Goal: Information Seeking & Learning: Check status

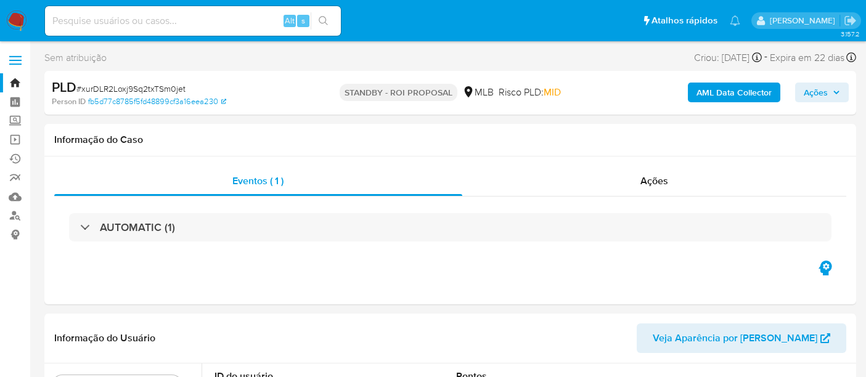
select select "10"
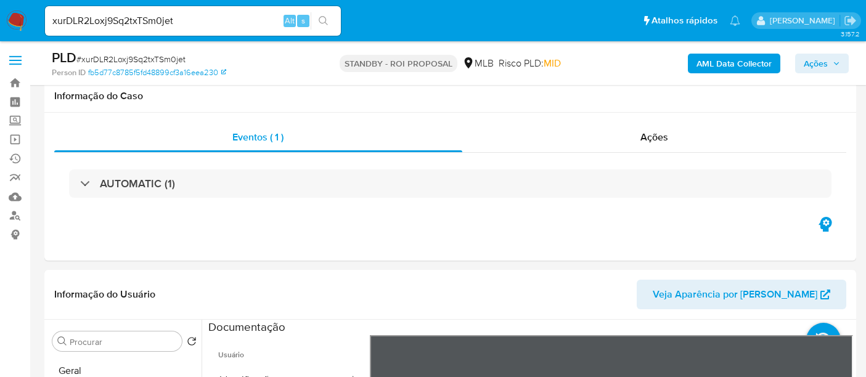
select select "10"
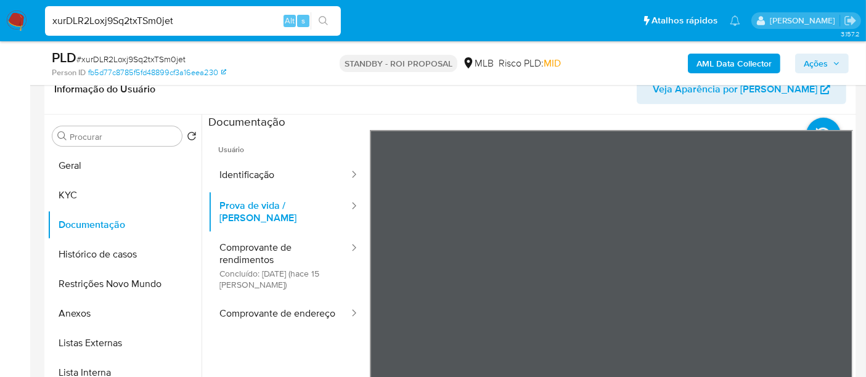
drag, startPoint x: 197, startPoint y: 20, endPoint x: 0, endPoint y: -6, distance: 198.8
paste input "yHA16hcg8F6GJWI5Xd7tkyjQ"
type input "yHA16hcg8F6GJWI5Xd7tkyjQ"
click at [325, 14] on button "search-icon" at bounding box center [323, 20] width 25 height 17
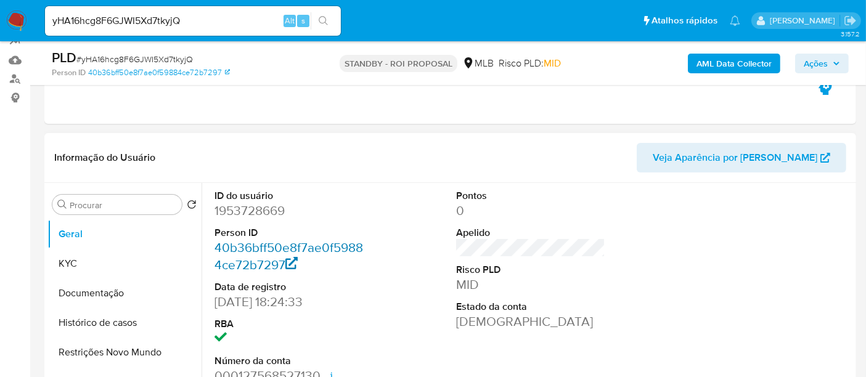
select select "10"
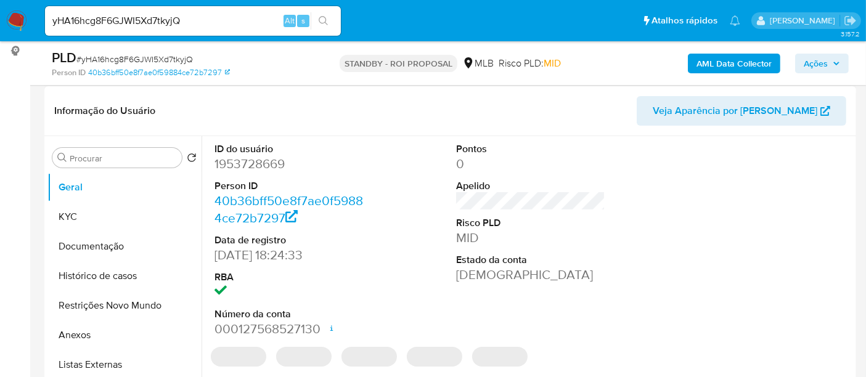
scroll to position [205, 0]
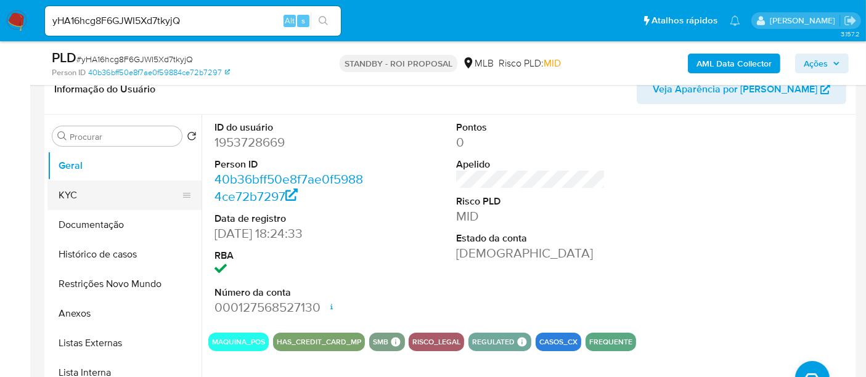
drag, startPoint x: 84, startPoint y: 196, endPoint x: 102, endPoint y: 198, distance: 18.0
click at [84, 196] on button "KYC" at bounding box center [119, 196] width 144 height 30
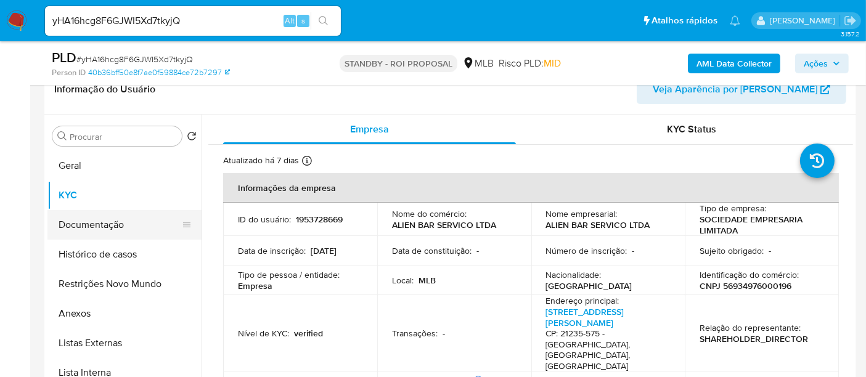
click at [97, 221] on button "Documentação" at bounding box center [119, 225] width 144 height 30
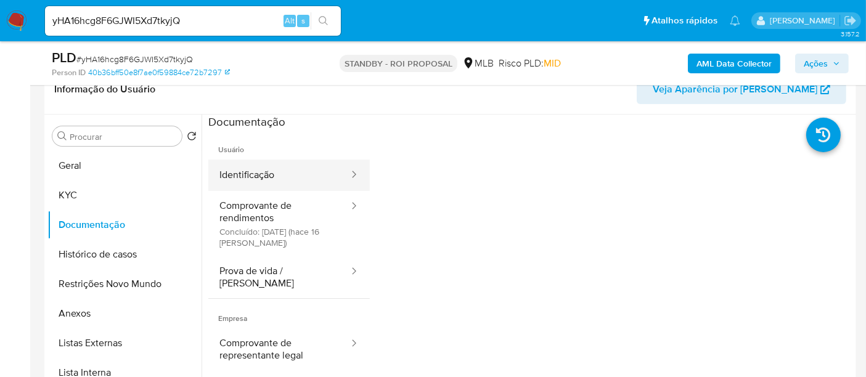
click at [276, 176] on button "Identificação" at bounding box center [279, 175] width 142 height 31
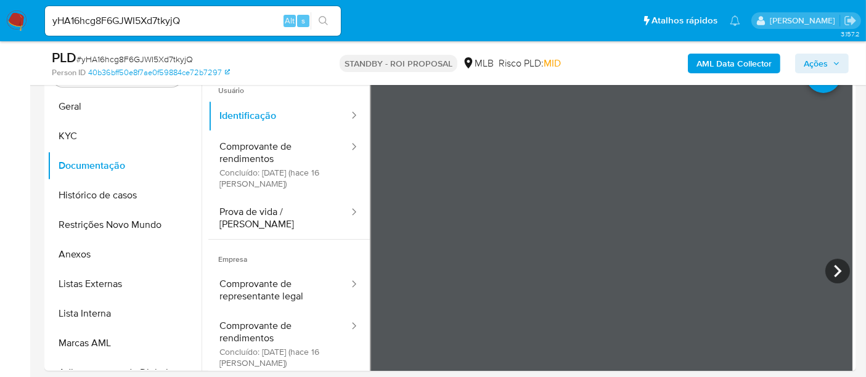
scroll to position [270, 0]
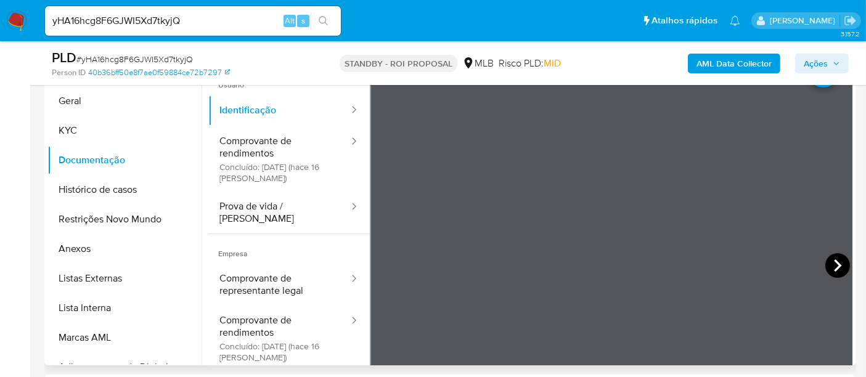
click at [828, 259] on icon at bounding box center [837, 265] width 25 height 25
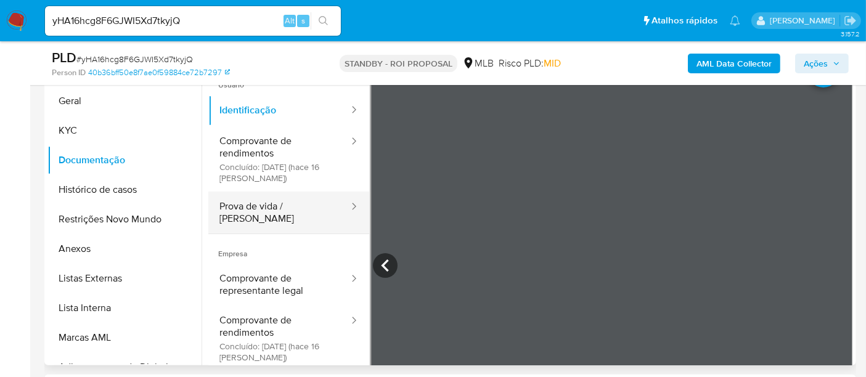
click at [266, 207] on button "Prova de vida / [PERSON_NAME]" at bounding box center [279, 213] width 142 height 42
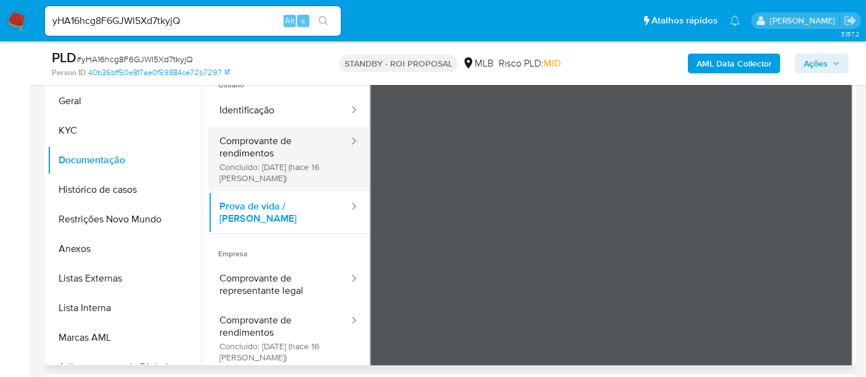
click at [263, 140] on button "Comprovante de rendimentos Concluído: [DATE] (hace 16 [PERSON_NAME])" at bounding box center [279, 158] width 142 height 65
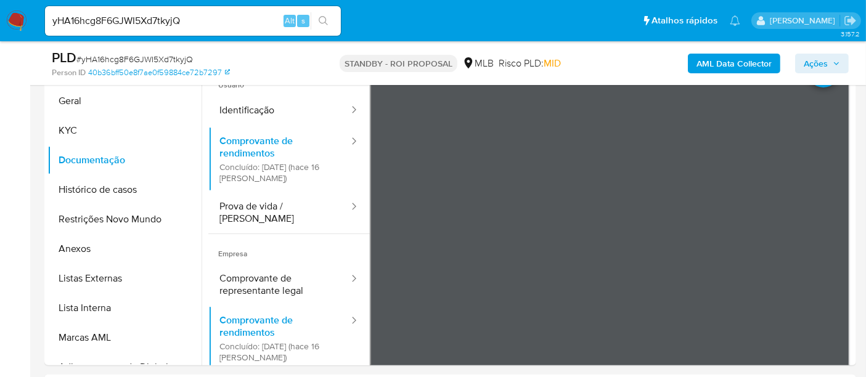
scroll to position [255, 0]
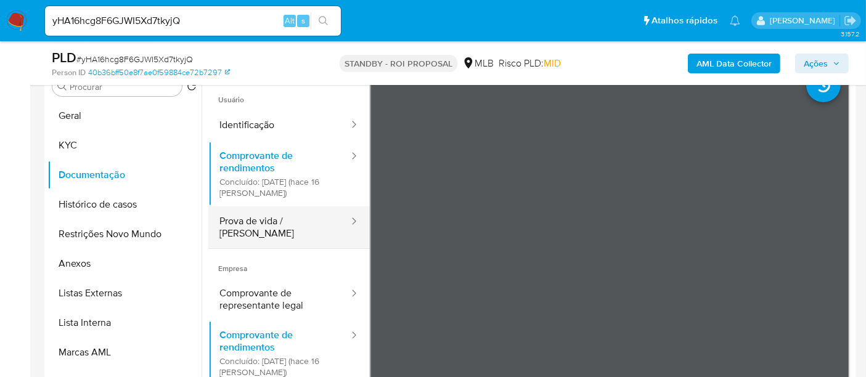
click at [276, 219] on button "Prova de vida / [PERSON_NAME]" at bounding box center [279, 227] width 142 height 42
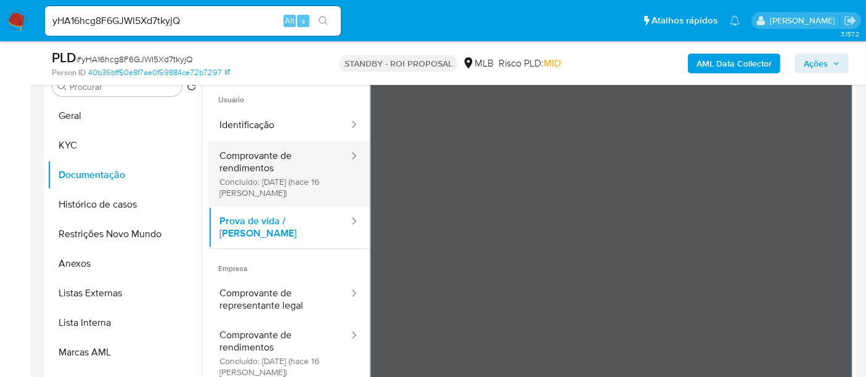
click at [249, 163] on button "Comprovante de rendimentos Concluído: [DATE] (hace 16 [PERSON_NAME])" at bounding box center [279, 173] width 142 height 65
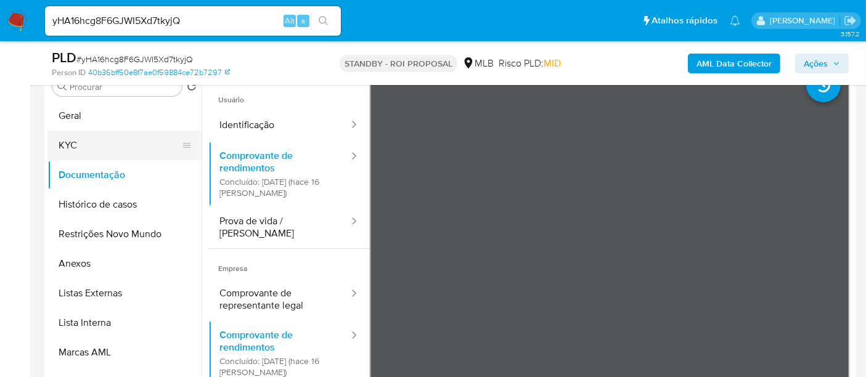
click at [80, 145] on button "KYC" at bounding box center [119, 146] width 144 height 30
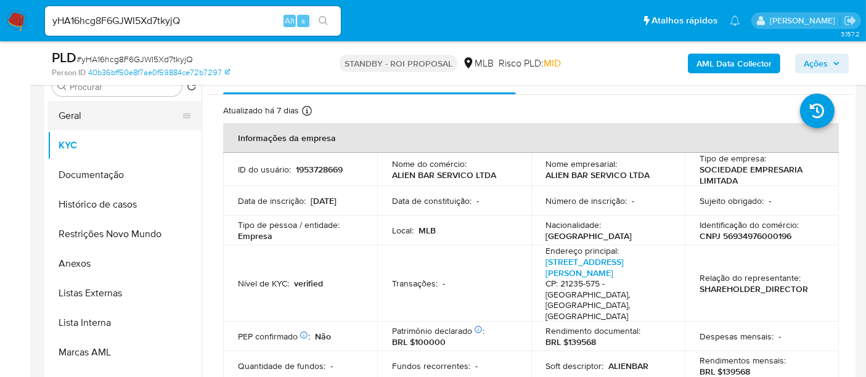
click at [65, 113] on button "Geral" at bounding box center [119, 116] width 144 height 30
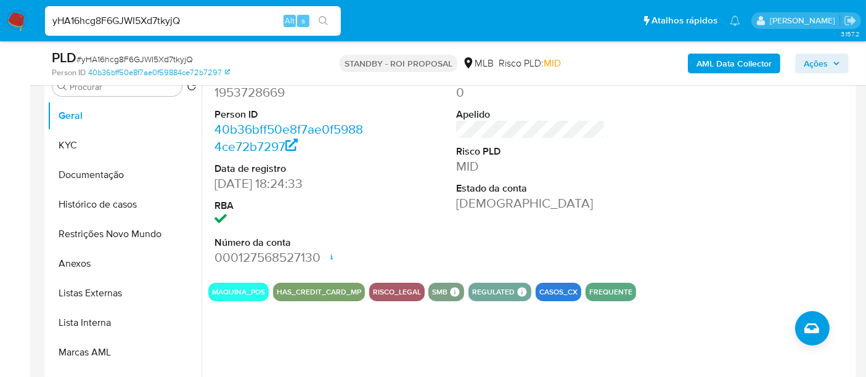
drag, startPoint x: 51, startPoint y: 22, endPoint x: 182, endPoint y: 18, distance: 130.7
click at [182, 18] on input "yHA16hcg8F6GJWI5Xd7tkyjQ" at bounding box center [193, 21] width 296 height 16
paste input "vdUCRKgjpSROP3RAYKq24d29"
type input "vdUCRKgjpSROP3RAYKq24d29"
click at [320, 15] on button "search-icon" at bounding box center [323, 20] width 25 height 17
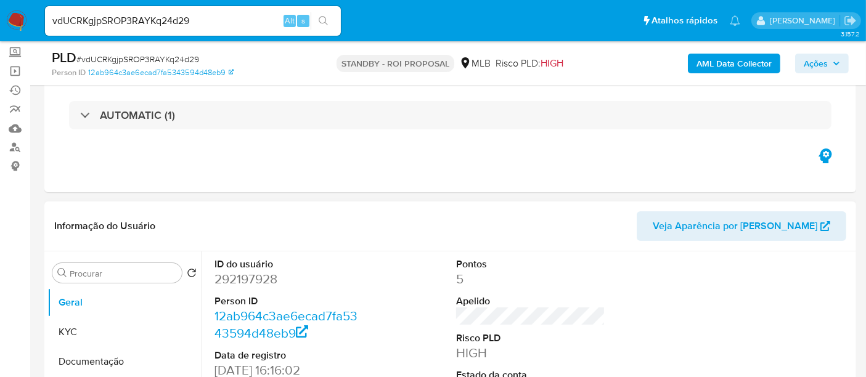
select select "10"
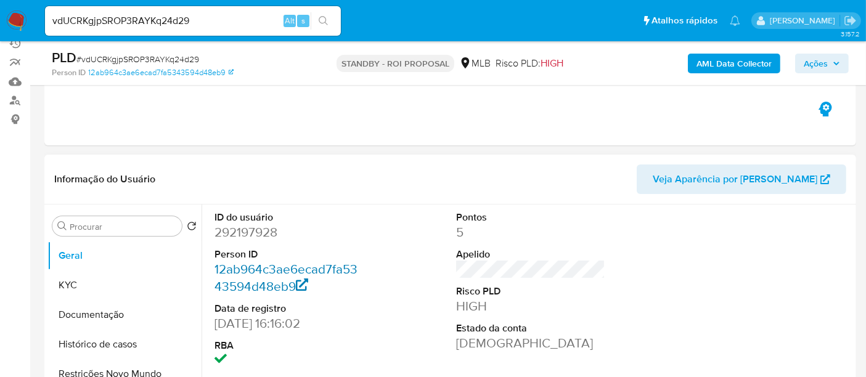
scroll to position [137, 0]
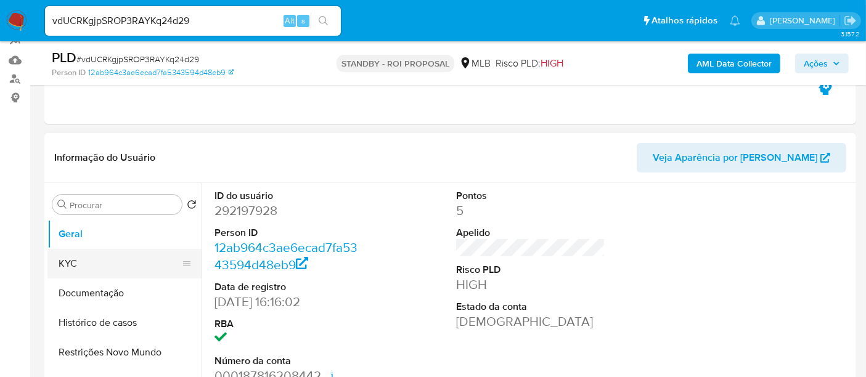
click at [98, 260] on button "KYC" at bounding box center [119, 264] width 144 height 30
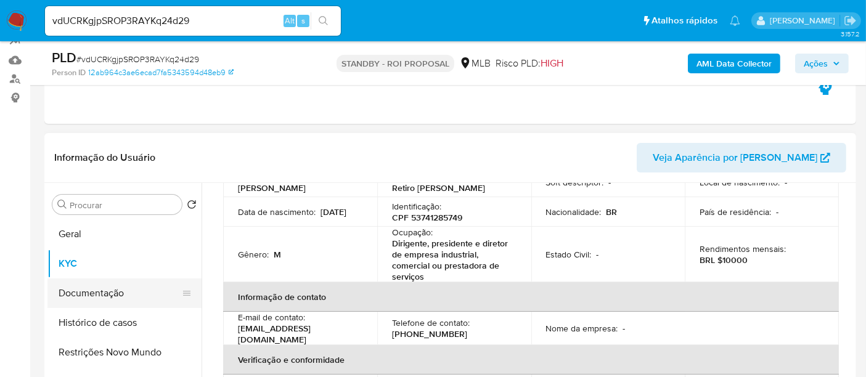
click at [84, 305] on button "Documentação" at bounding box center [119, 294] width 144 height 30
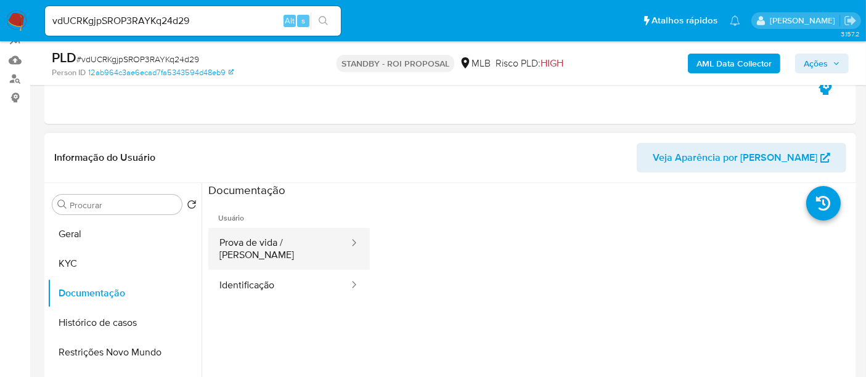
click at [274, 242] on button "Prova de vida / [PERSON_NAME]" at bounding box center [279, 249] width 142 height 42
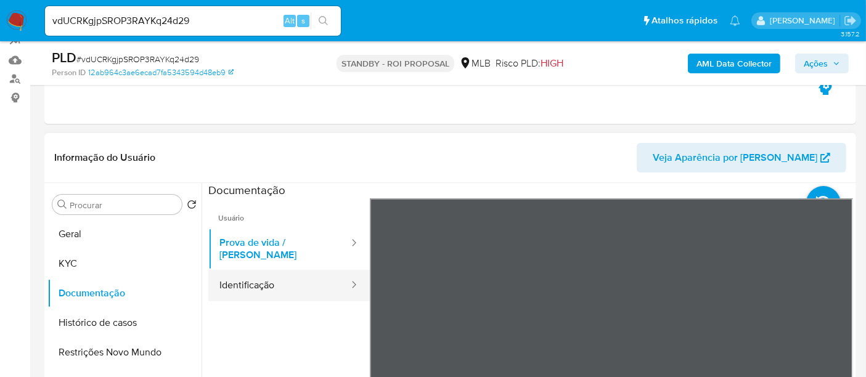
click at [266, 274] on button "Identificação" at bounding box center [279, 285] width 142 height 31
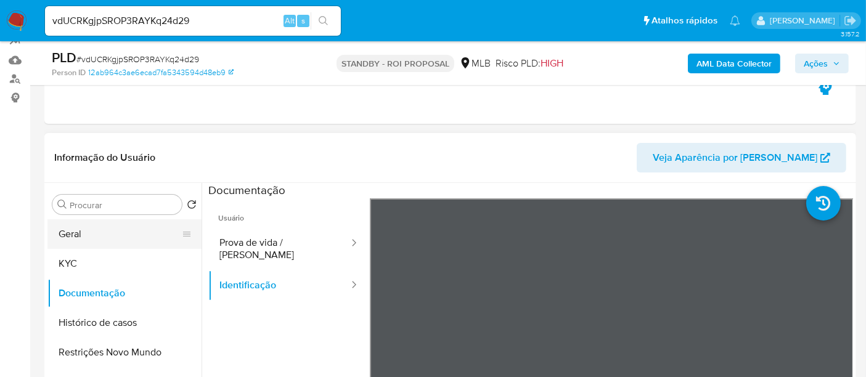
click at [78, 229] on button "Geral" at bounding box center [119, 234] width 144 height 30
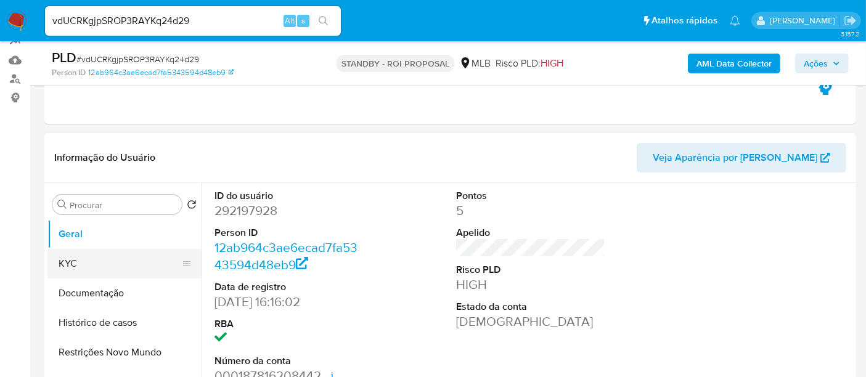
click at [86, 264] on button "KYC" at bounding box center [119, 264] width 144 height 30
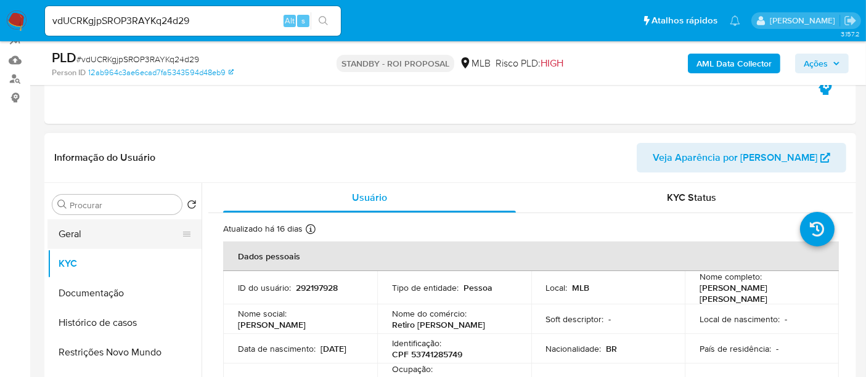
click at [68, 227] on button "Geral" at bounding box center [119, 234] width 144 height 30
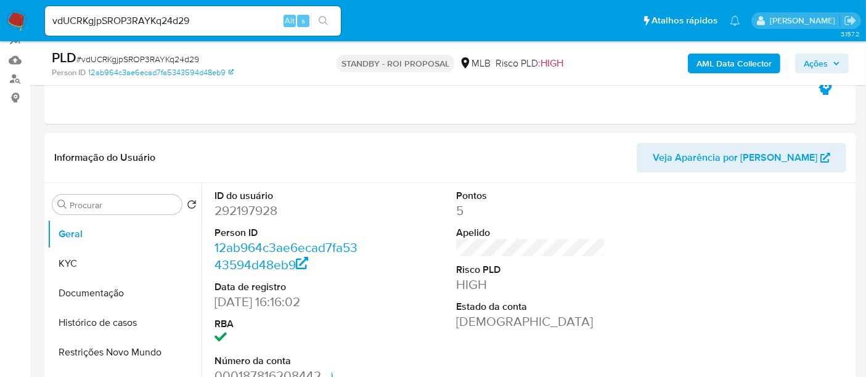
scroll to position [205, 0]
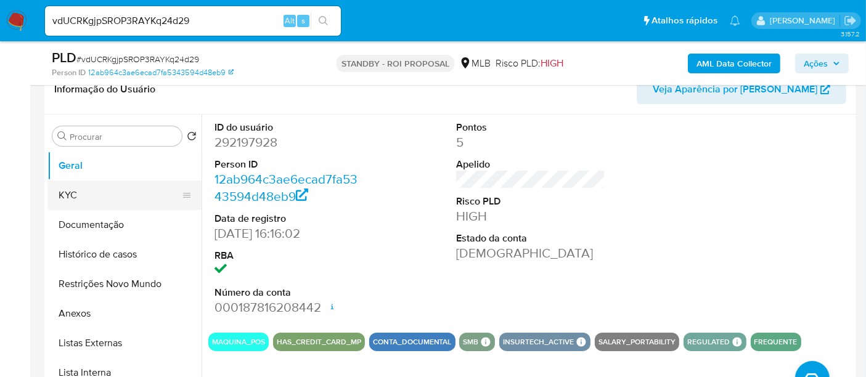
click at [65, 194] on button "KYC" at bounding box center [119, 196] width 144 height 30
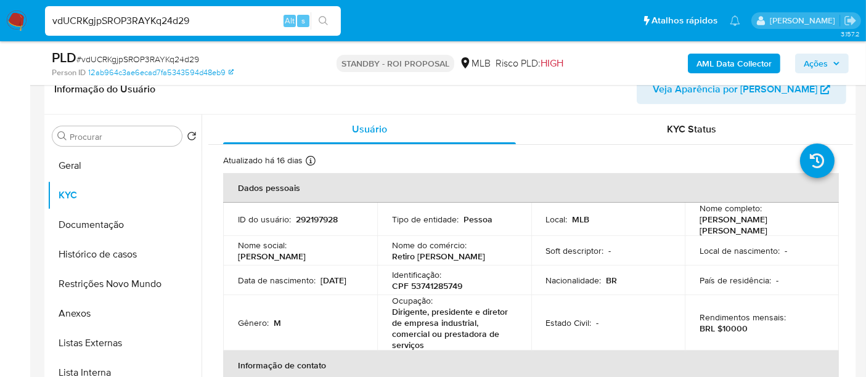
drag, startPoint x: 196, startPoint y: 21, endPoint x: 0, endPoint y: 25, distance: 196.0
click at [0, 25] on nav "Pausado Ver notificaciones vdUCRKgjpSROP3RAYKq24d29 Alt s Atalhos rápidos Presi…" at bounding box center [433, 20] width 866 height 41
paste input "dGX58MW0iPKu4fDJV8YpKP4L"
type input "dGX58MW0iPKu4fDJV8YpKP4L"
click at [327, 12] on button "search-icon" at bounding box center [323, 20] width 25 height 17
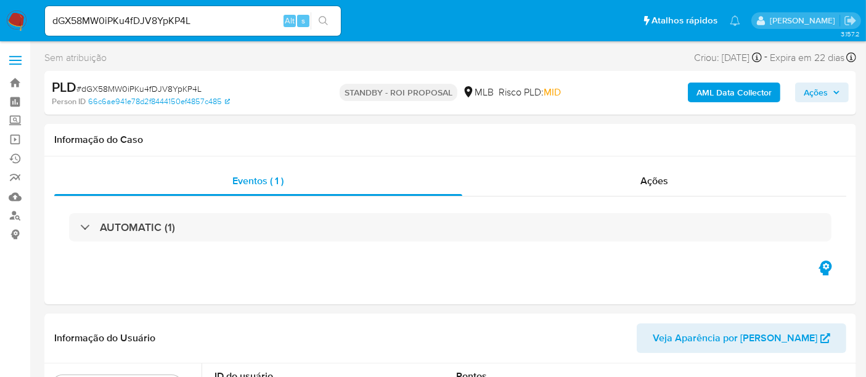
select select "10"
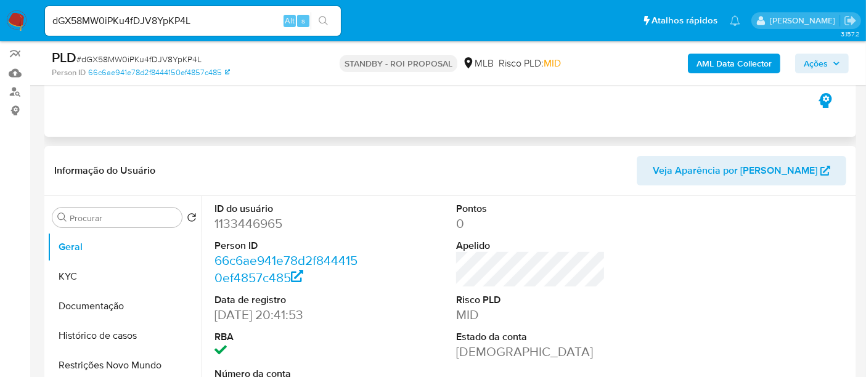
scroll to position [205, 0]
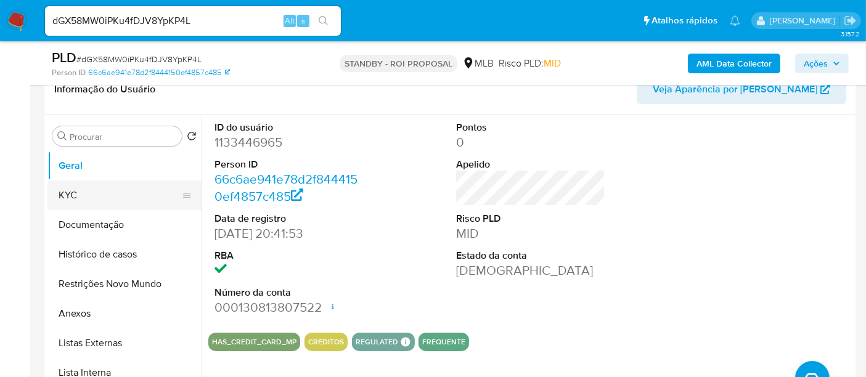
click at [78, 198] on button "KYC" at bounding box center [119, 196] width 144 height 30
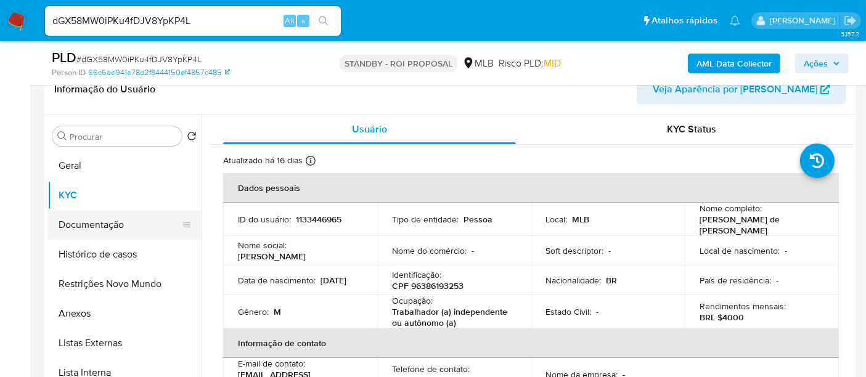
click at [97, 226] on button "Documentação" at bounding box center [119, 225] width 144 height 30
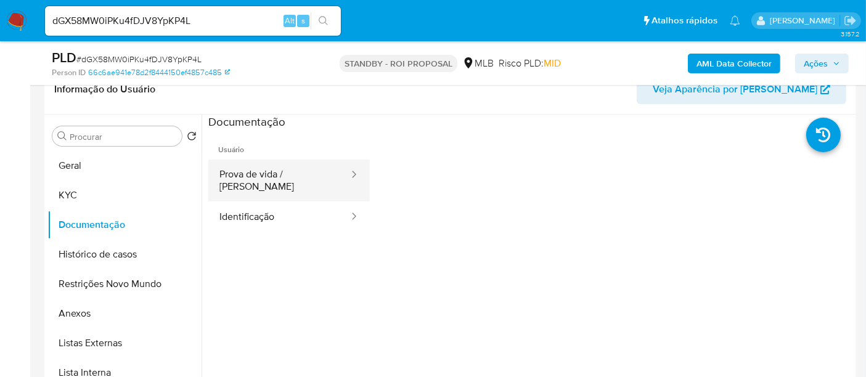
click at [274, 177] on button "Prova de vida / [PERSON_NAME]" at bounding box center [279, 181] width 142 height 42
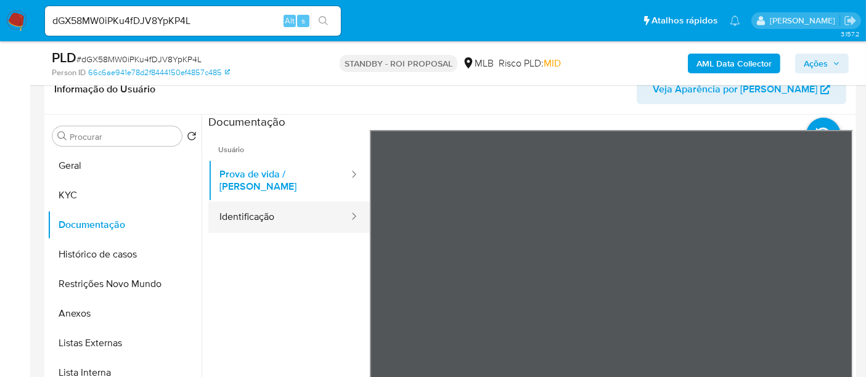
click at [258, 209] on button "Identificação" at bounding box center [279, 217] width 142 height 31
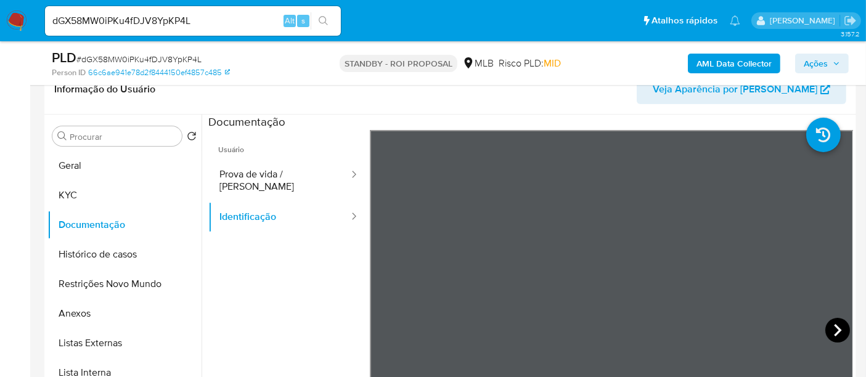
click at [835, 328] on icon at bounding box center [837, 330] width 25 height 25
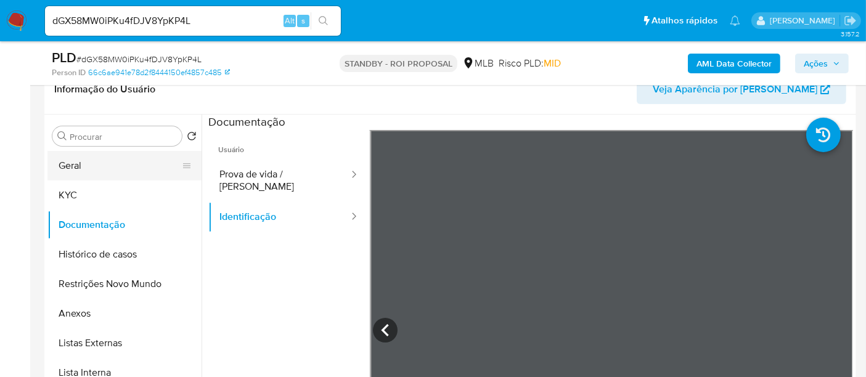
click at [91, 166] on button "Geral" at bounding box center [119, 166] width 144 height 30
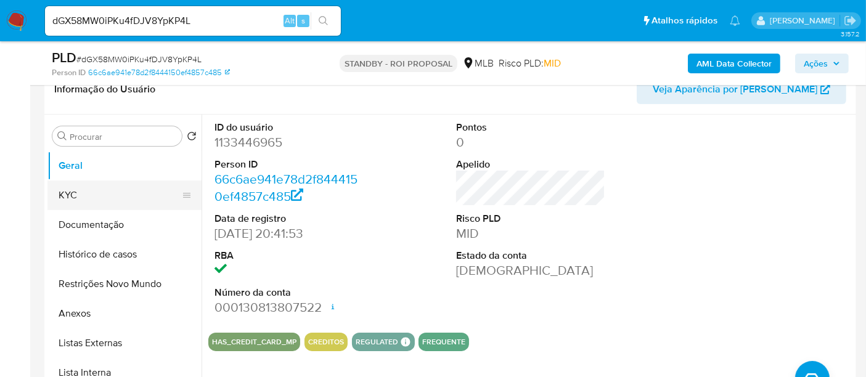
click at [74, 193] on button "KYC" at bounding box center [119, 196] width 144 height 30
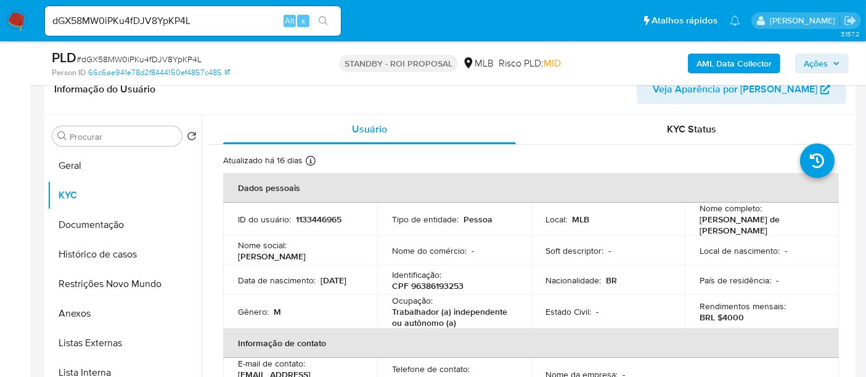
scroll to position [137, 0]
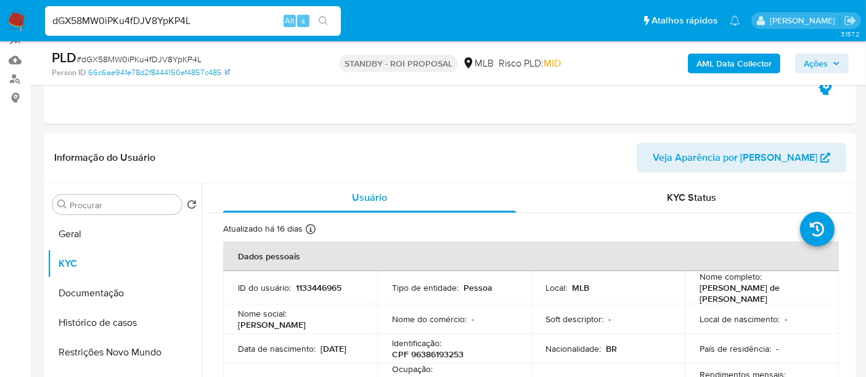
drag, startPoint x: 213, startPoint y: 20, endPoint x: 0, endPoint y: 31, distance: 212.9
click at [0, 31] on nav "Pausado Ver notificaciones dGX58MW0iPKu4fDJV8YpKP4L Alt s Atalhos rápidos Presi…" at bounding box center [433, 20] width 866 height 41
paste input "SiQ9ATaitykmxs5VEvoTasAC"
type input "SiQ9ATaitykmxs5VEvoTasAC"
click at [324, 19] on icon "search-icon" at bounding box center [324, 21] width 10 height 10
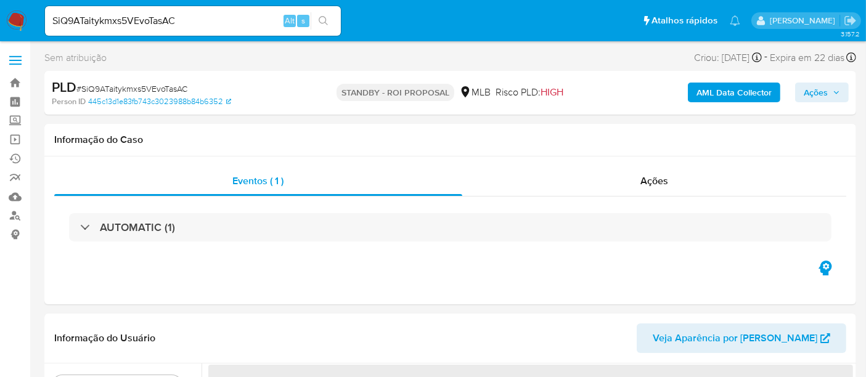
select select "10"
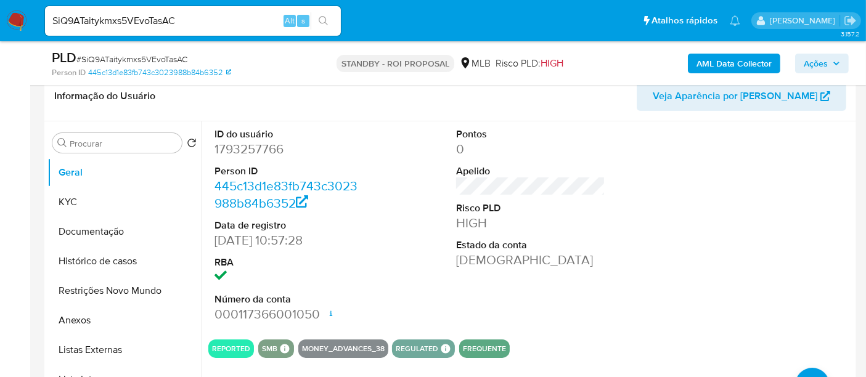
scroll to position [205, 0]
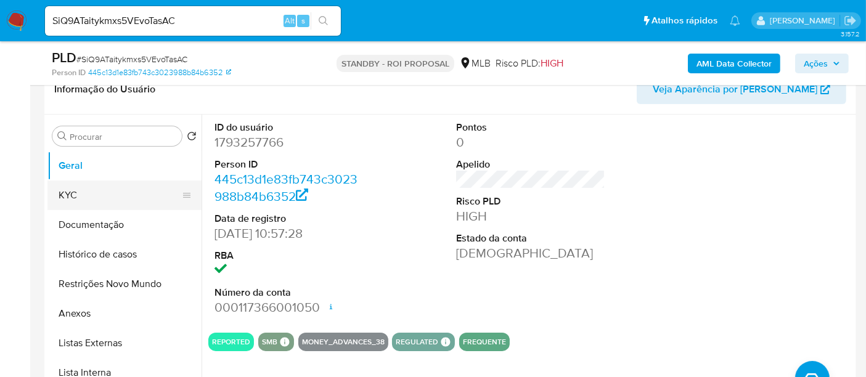
click at [81, 193] on button "KYC" at bounding box center [119, 196] width 144 height 30
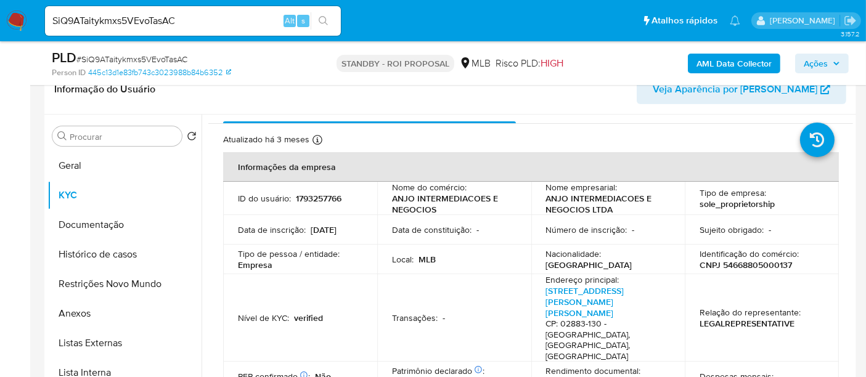
scroll to position [0, 0]
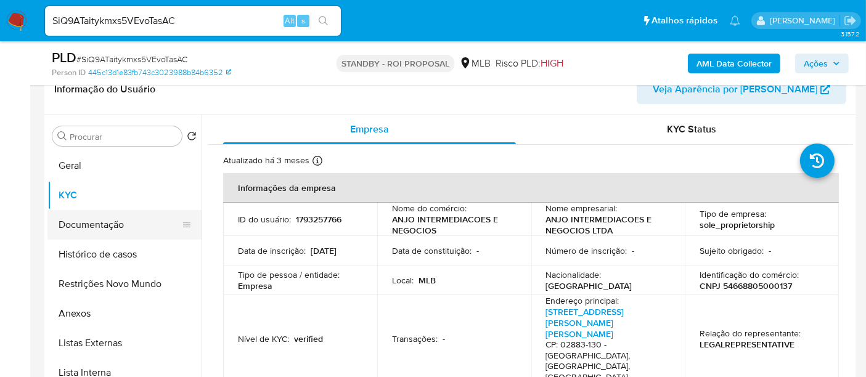
click at [100, 216] on button "Documentação" at bounding box center [119, 225] width 144 height 30
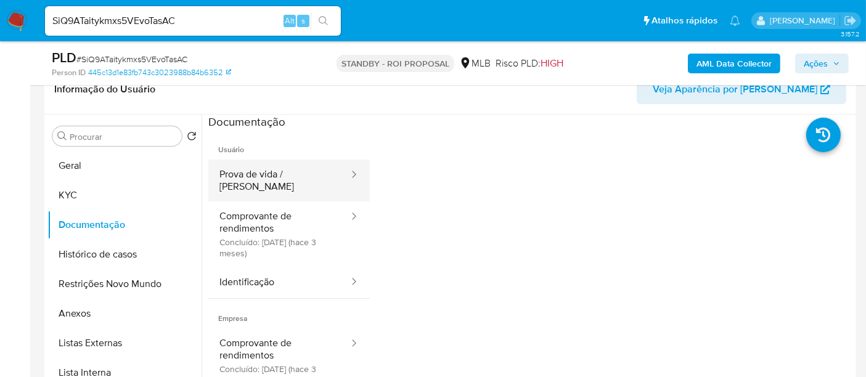
drag, startPoint x: 282, startPoint y: 176, endPoint x: 355, endPoint y: 179, distance: 73.4
click at [283, 176] on button "Prova de vida / [PERSON_NAME]" at bounding box center [279, 181] width 142 height 42
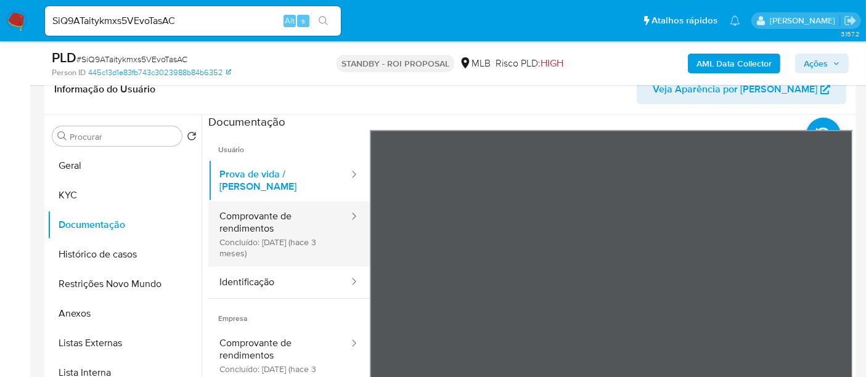
click at [260, 210] on button "Comprovante de rendimentos Concluído: [DATE] (hace 3 meses)" at bounding box center [279, 234] width 142 height 65
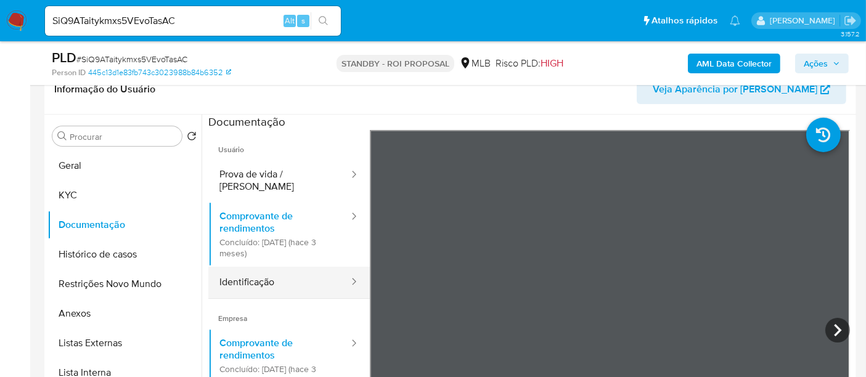
click at [272, 280] on button "Identificação" at bounding box center [279, 282] width 142 height 31
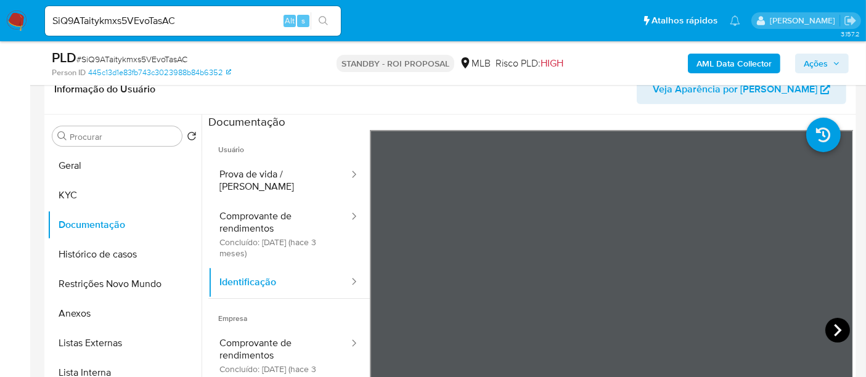
click at [838, 324] on icon at bounding box center [837, 330] width 25 height 25
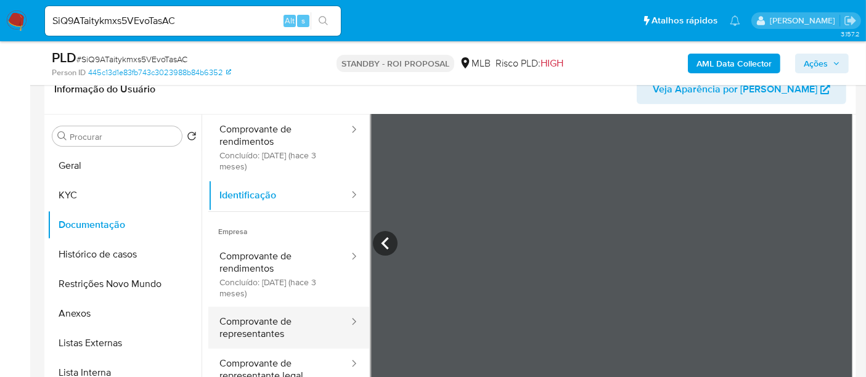
scroll to position [104, 0]
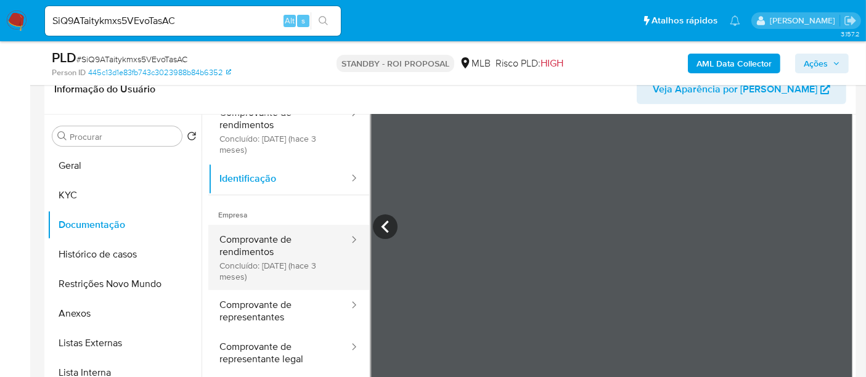
click at [266, 235] on button "Comprovante de rendimentos Concluído: [DATE] (hace 3 meses)" at bounding box center [279, 257] width 142 height 65
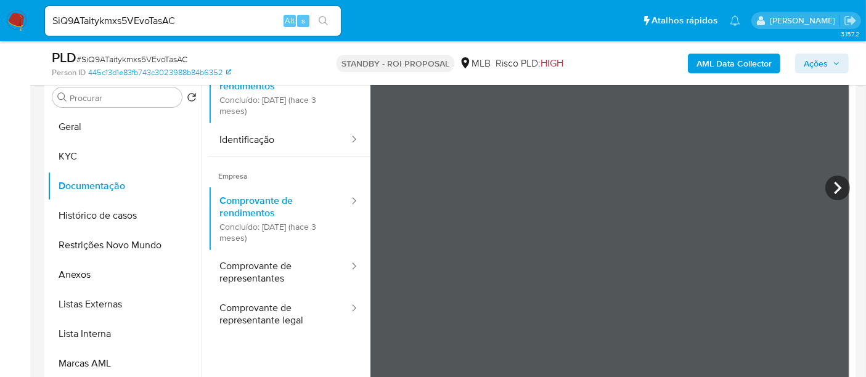
scroll to position [241, 0]
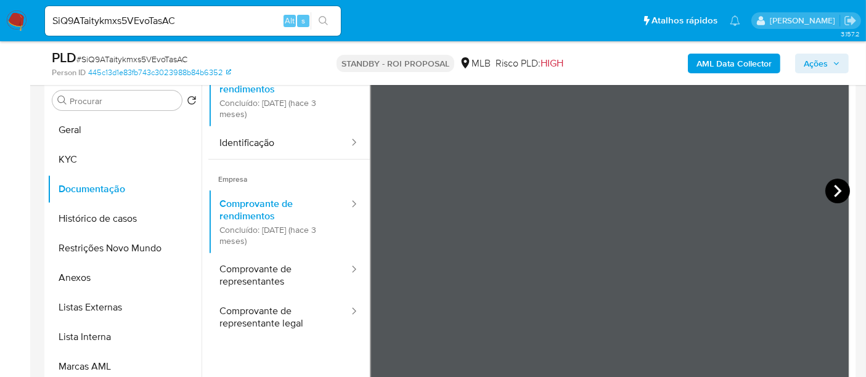
click at [829, 189] on icon at bounding box center [837, 191] width 25 height 25
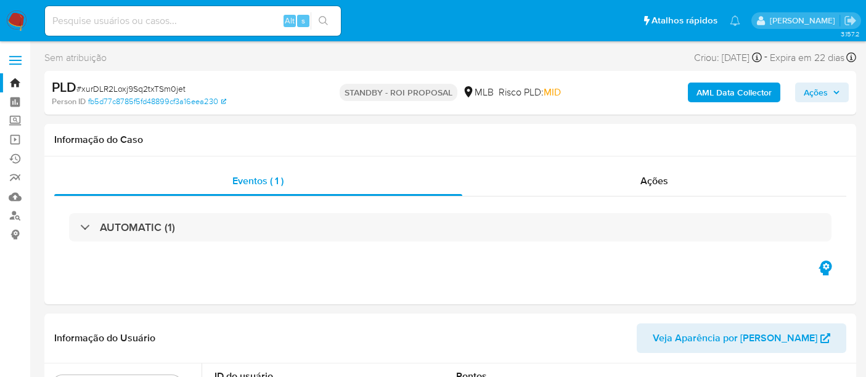
select select "10"
click at [174, 17] on input at bounding box center [193, 21] width 296 height 16
paste input "SiQ9ATaitykmxs5VEvoTasAC"
type input "SiQ9ATaitykmxs5VEvoTasAC"
click at [321, 17] on icon "search-icon" at bounding box center [323, 20] width 9 height 9
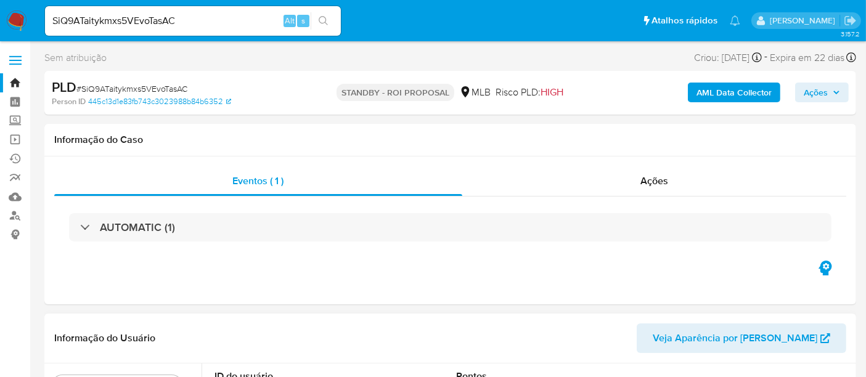
select select "10"
click at [684, 274] on div "Eventos ( 1 ) Ações AUTOMATIC (1)" at bounding box center [450, 231] width 812 height 148
